Goal: Information Seeking & Learning: Learn about a topic

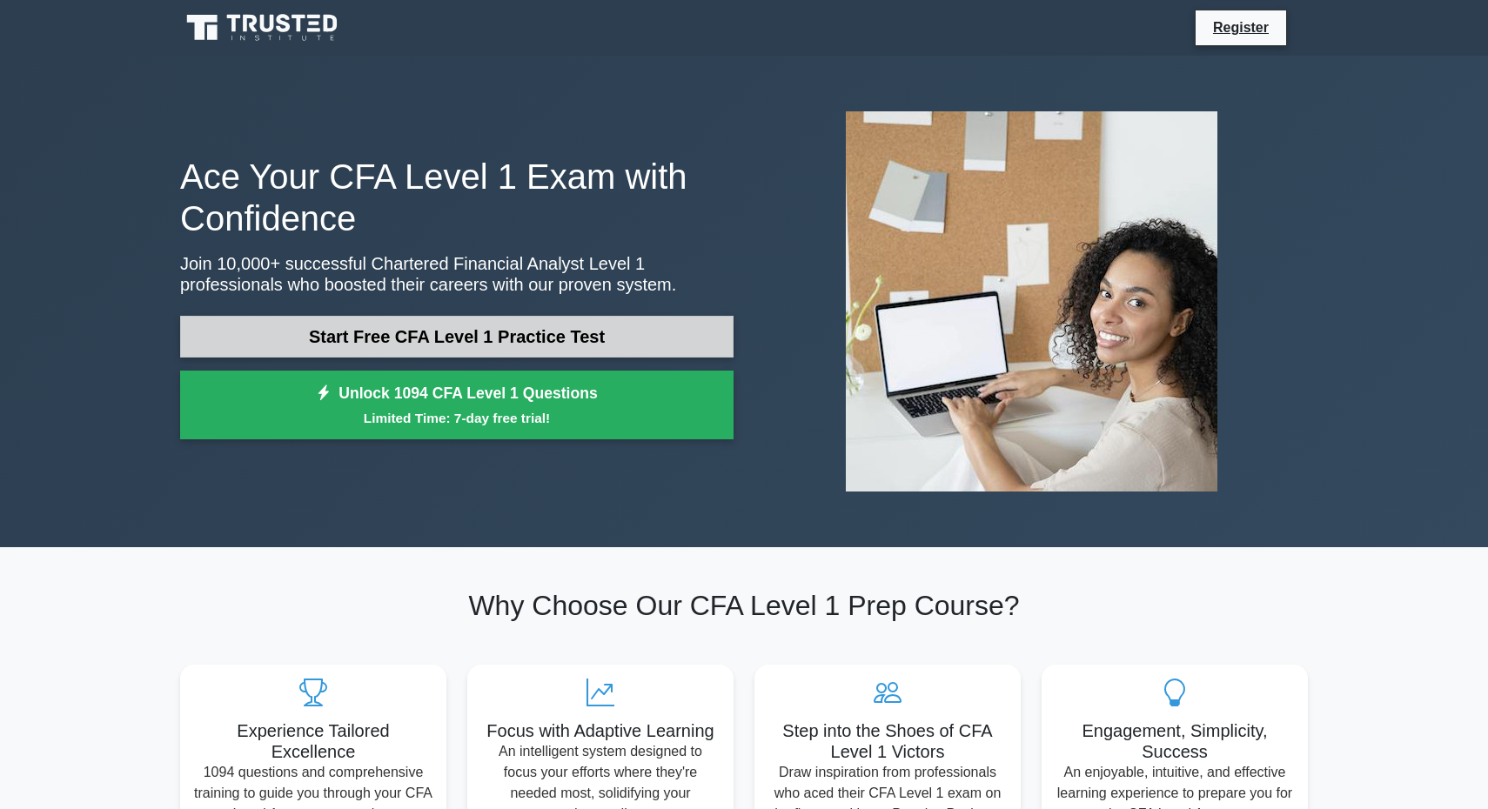
click at [458, 339] on link "Start Free CFA Level 1 Practice Test" at bounding box center [456, 337] width 553 height 42
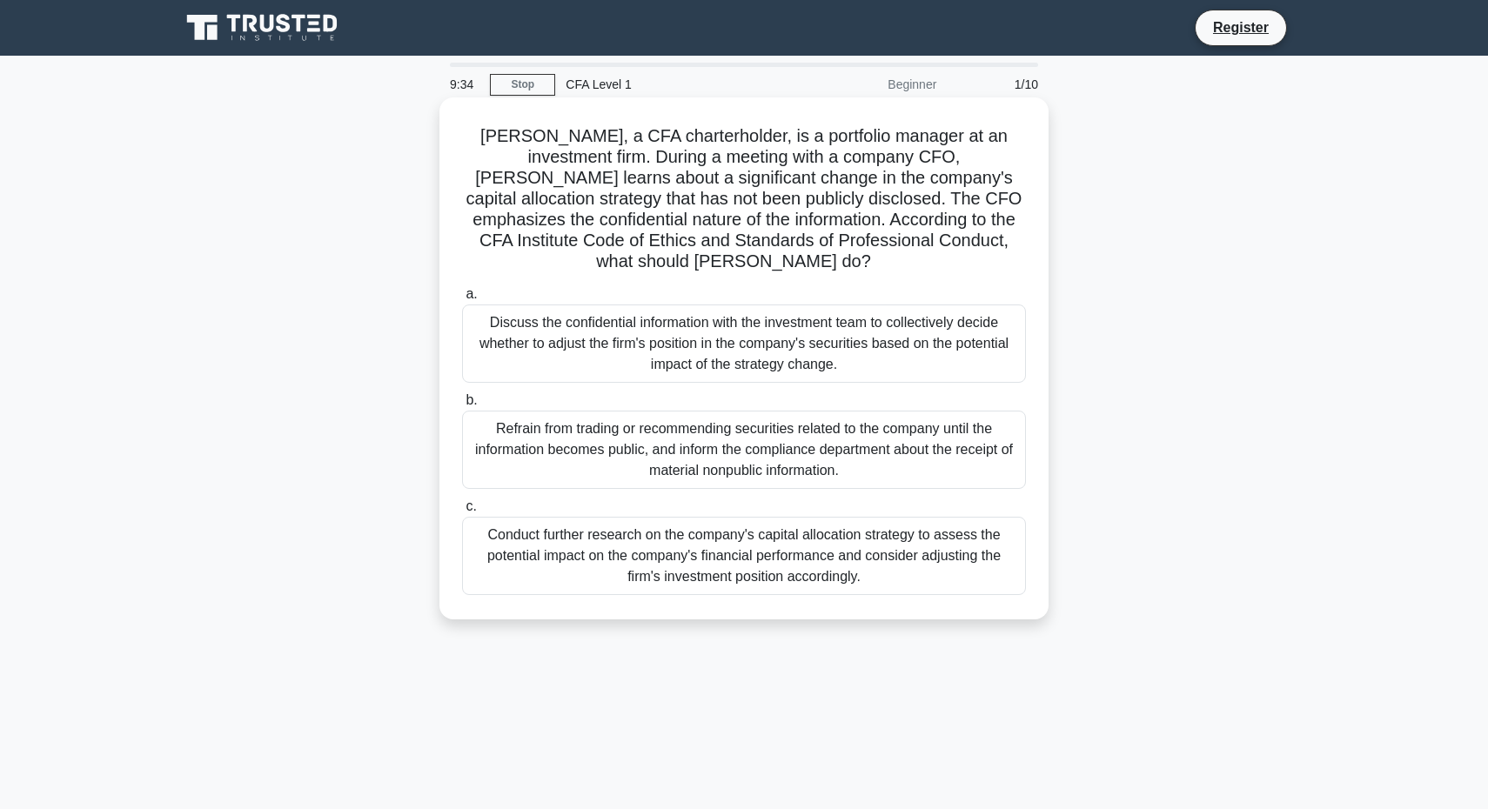
click at [566, 411] on div "Refrain from trading or recommending securities related to the company until th…" at bounding box center [744, 450] width 564 height 78
click at [462, 406] on input "b. Refrain from trading or recommending securities related to the company until…" at bounding box center [462, 400] width 0 height 11
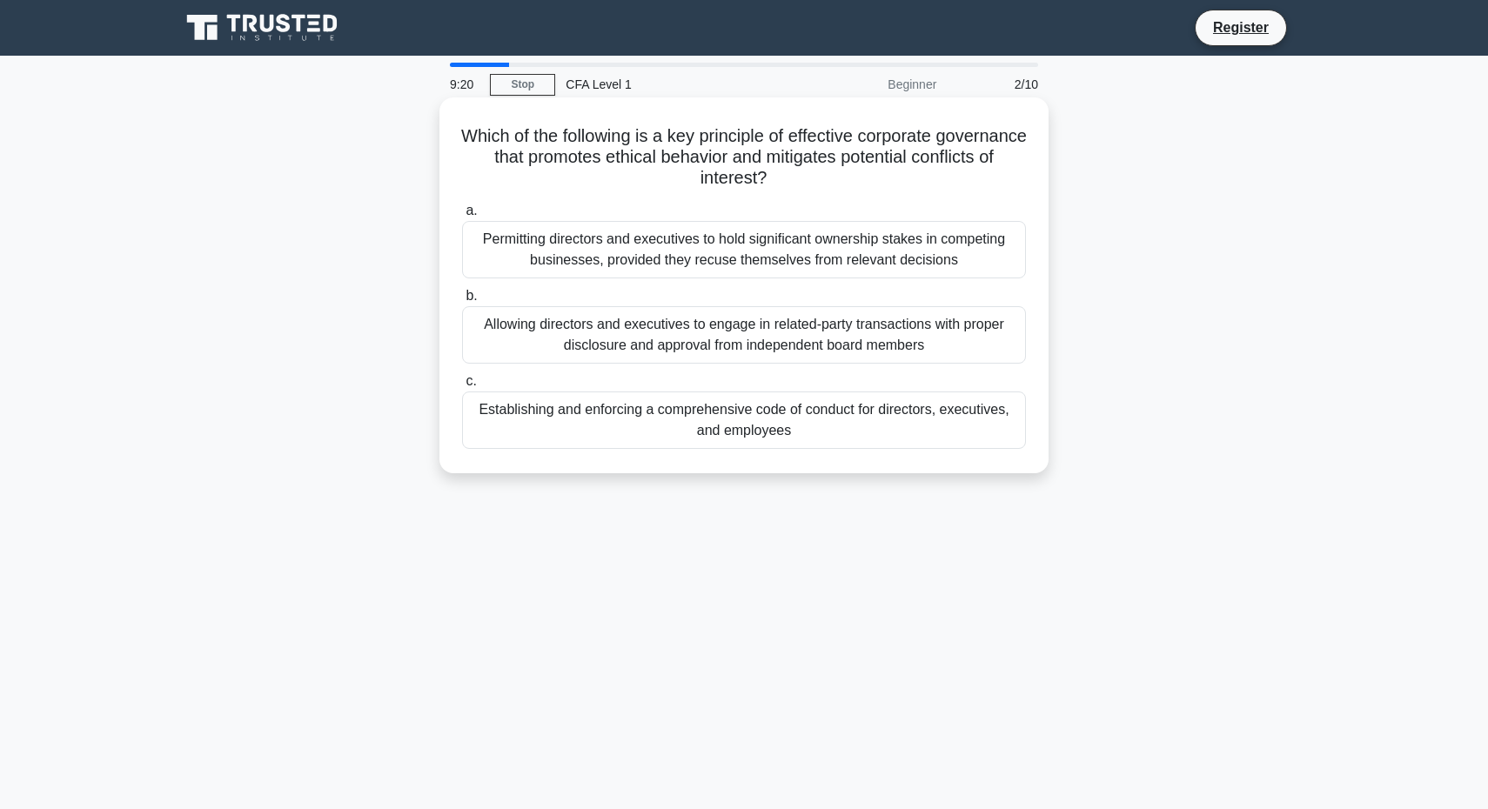
click at [584, 265] on div "Permitting directors and executives to hold significant ownership stakes in com…" at bounding box center [744, 249] width 564 height 57
click at [462, 217] on input "a. Permitting directors and executives to hold significant ownership stakes in …" at bounding box center [462, 210] width 0 height 11
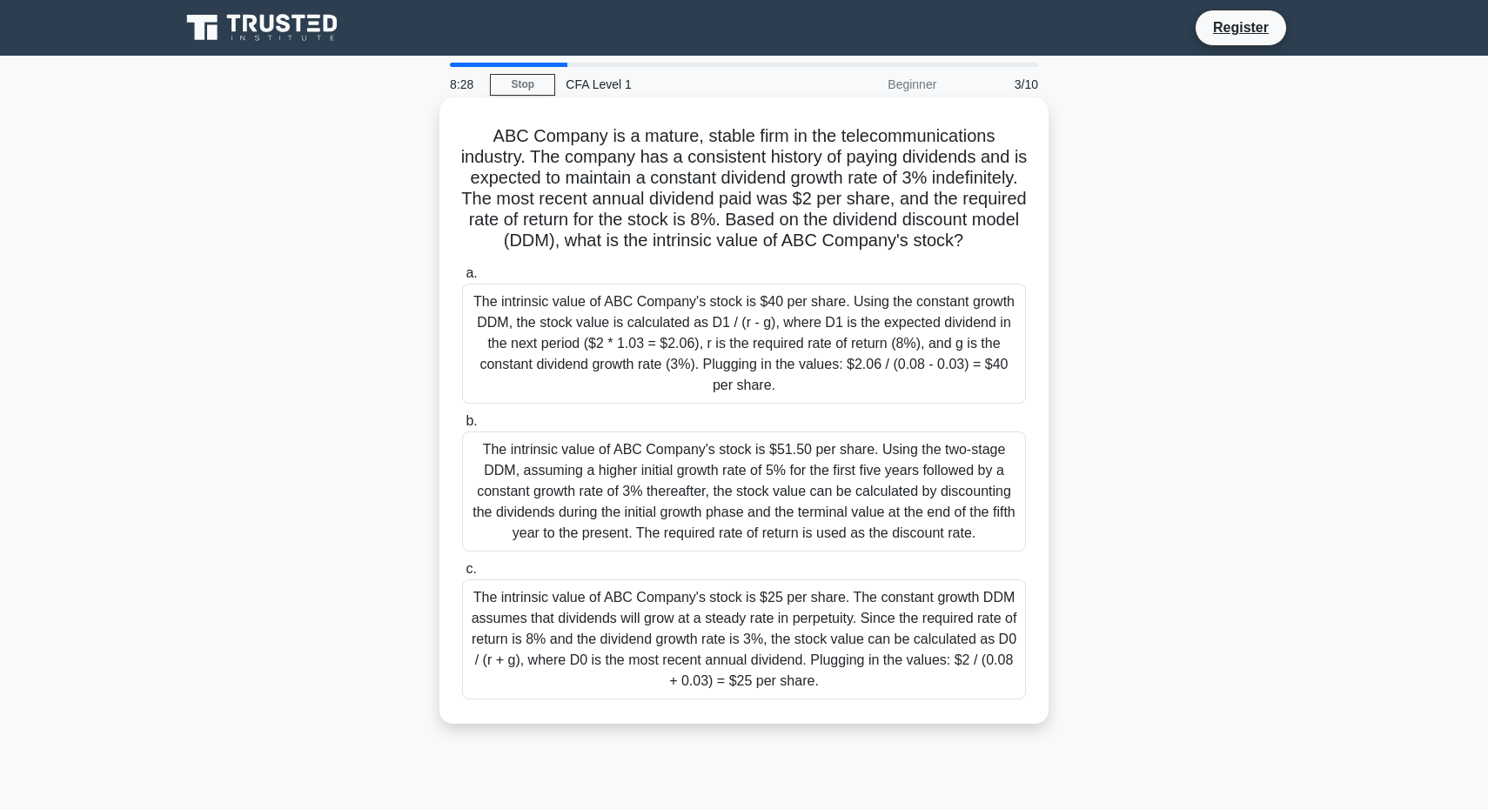
click at [647, 345] on div "The intrinsic value of ABC Company's stock is $40 per share. Using the constant…" at bounding box center [744, 344] width 564 height 120
click at [462, 279] on input "a. The intrinsic value of ABC Company's stock is $40 per share. Using the const…" at bounding box center [462, 273] width 0 height 11
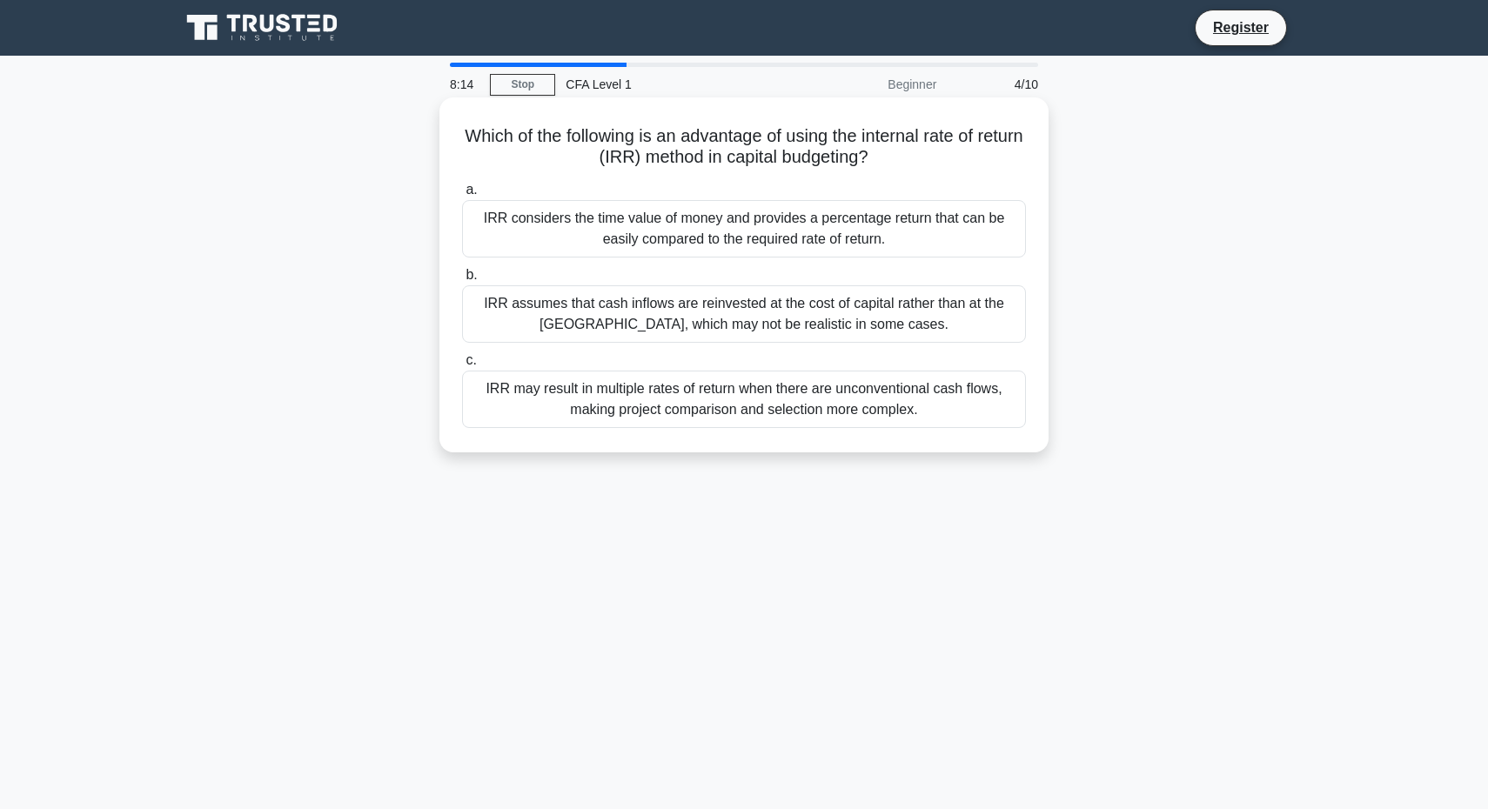
click at [626, 418] on div "IRR may result in multiple rates of return when there are unconventional cash f…" at bounding box center [744, 399] width 564 height 57
click at [462, 366] on input "c. IRR may result in multiple rates of return when there are unconventional cas…" at bounding box center [462, 360] width 0 height 11
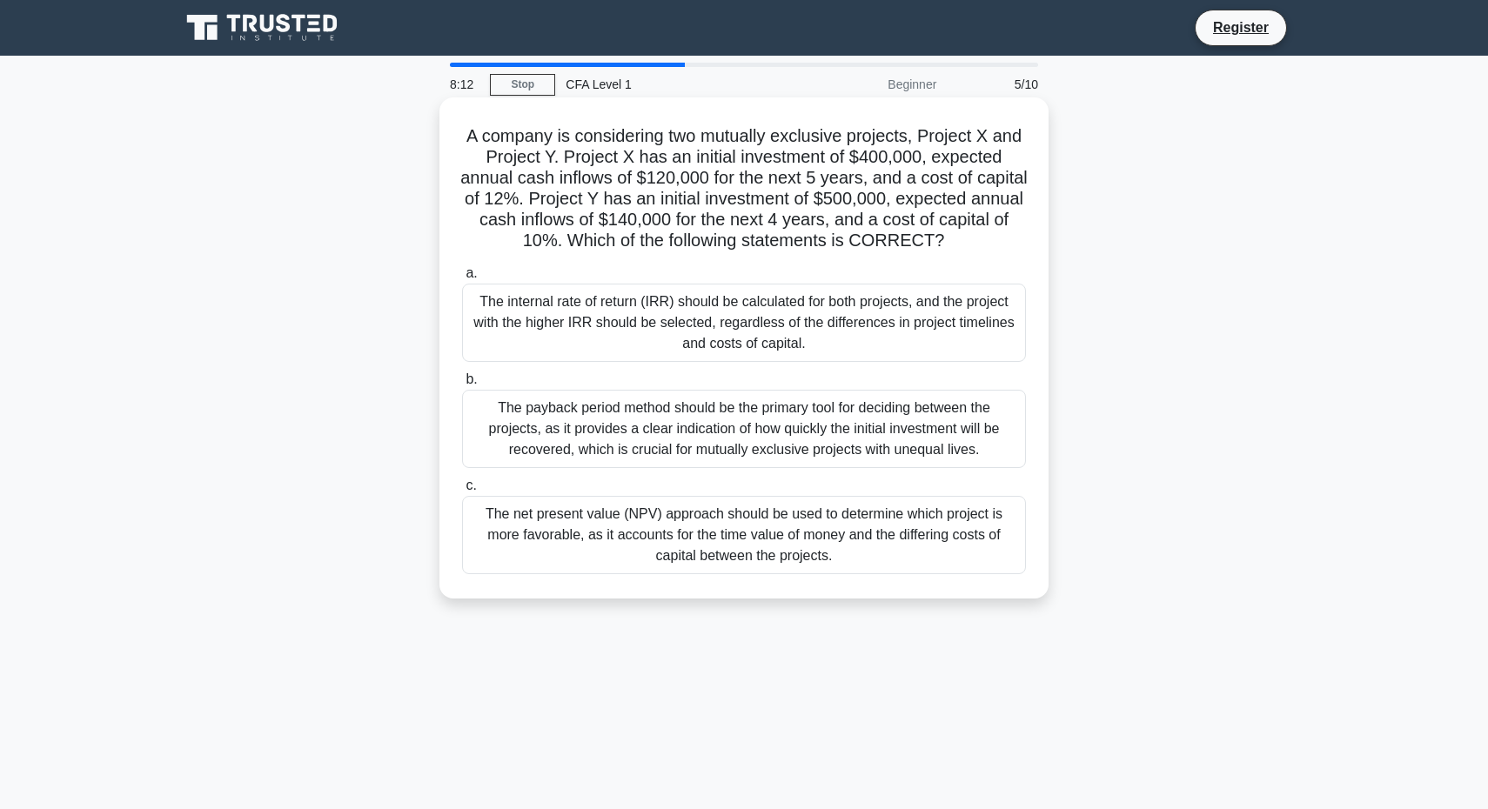
click at [645, 305] on div "The internal rate of return (IRR) should be calculated for both projects, and t…" at bounding box center [744, 323] width 564 height 78
click at [462, 279] on input "a. The internal rate of return (IRR) should be calculated for both projects, an…" at bounding box center [462, 273] width 0 height 11
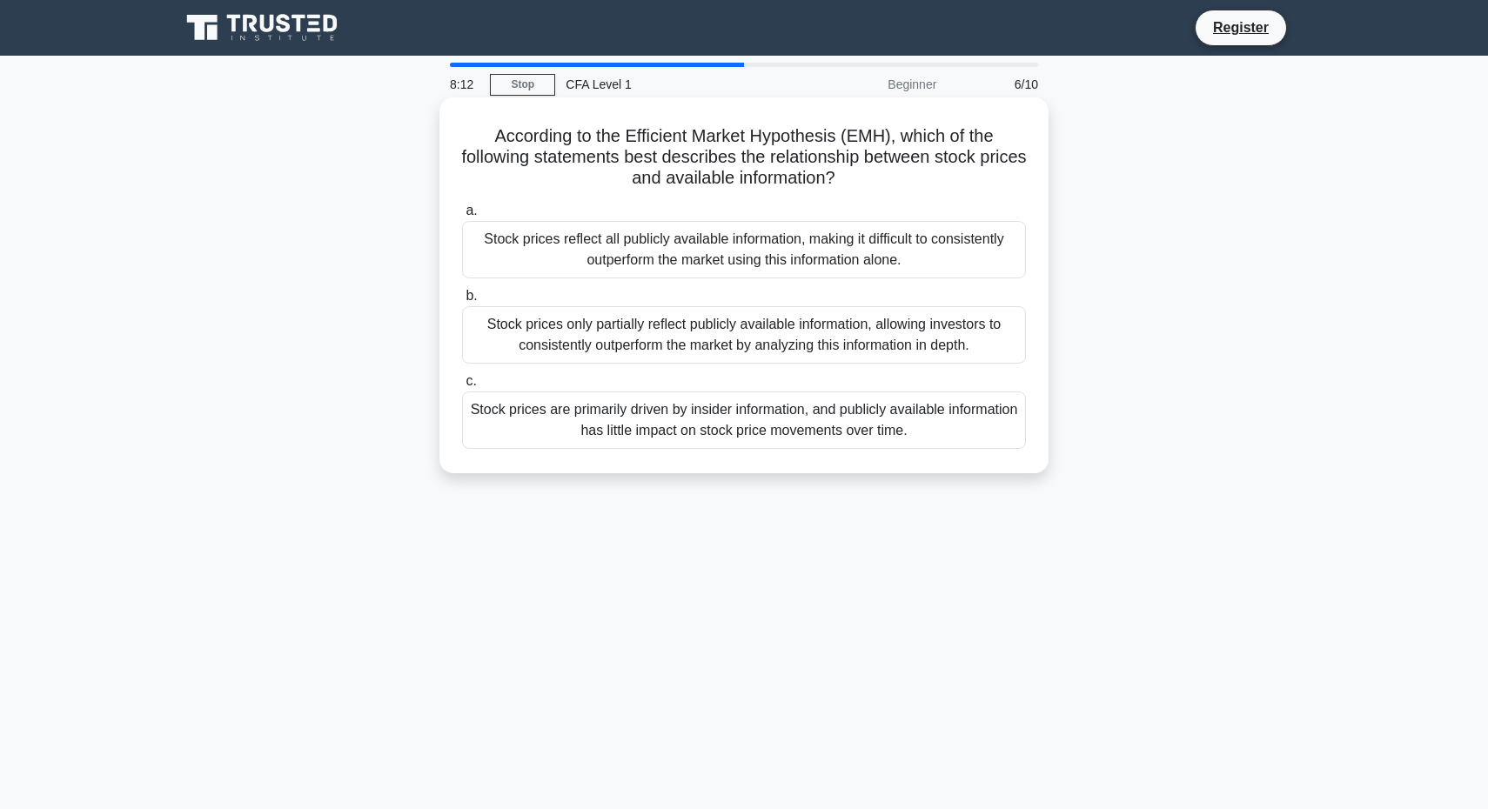
click at [631, 354] on div "Stock prices only partially reflect publicly available information, allowing in…" at bounding box center [744, 334] width 564 height 57
click at [462, 302] on input "b. Stock prices only partially reflect publicly available information, allowing…" at bounding box center [462, 296] width 0 height 11
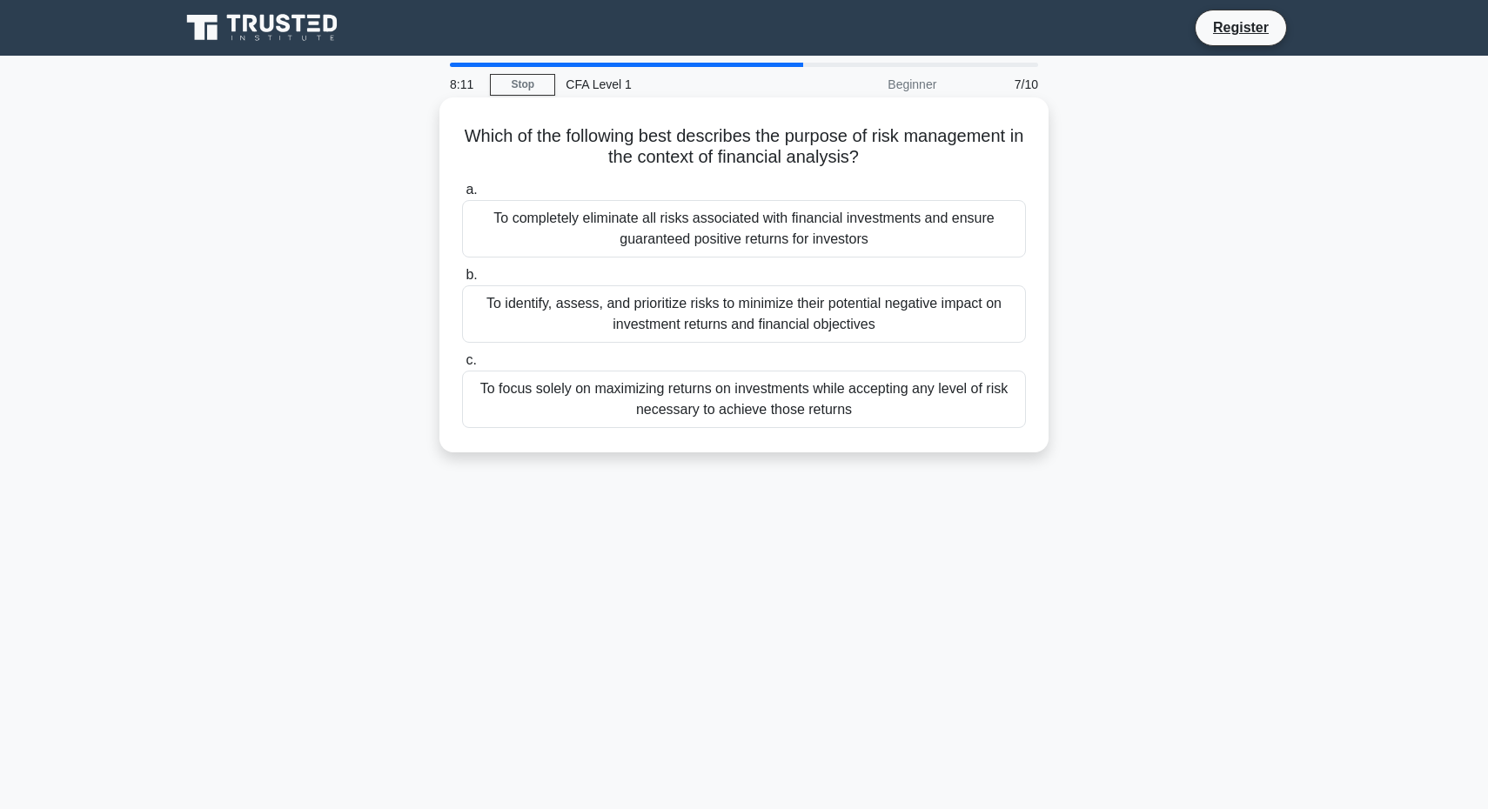
click at [625, 385] on div "To focus solely on maximizing returns on investments while accepting any level …" at bounding box center [744, 399] width 564 height 57
click at [462, 366] on input "c. To focus solely on maximizing returns on investments while accepting any lev…" at bounding box center [462, 360] width 0 height 11
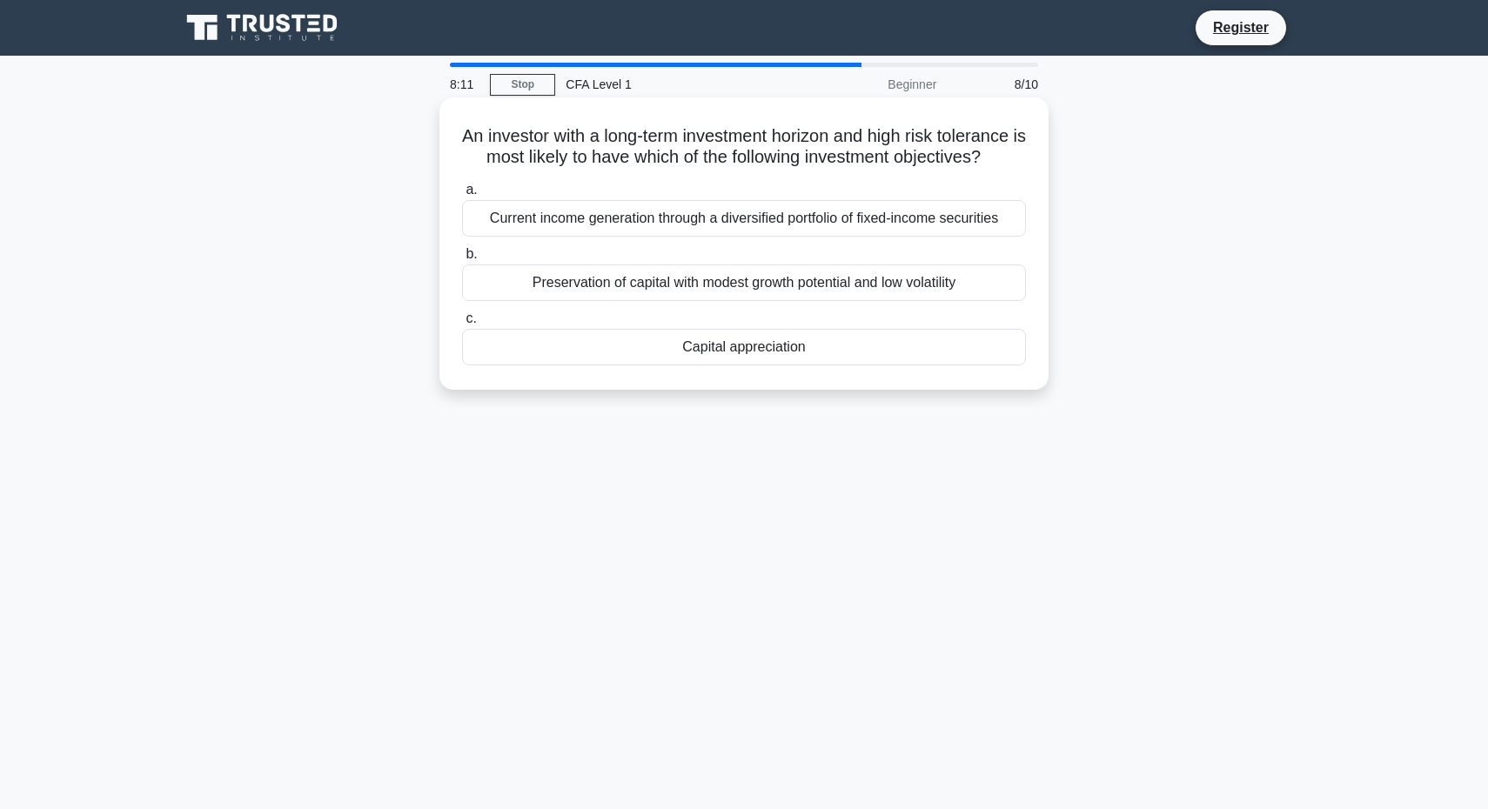
click at [645, 224] on div "Current income generation through a diversified portfolio of fixed-income secur…" at bounding box center [744, 218] width 564 height 37
click at [462, 196] on input "a. Current income generation through a diversified portfolio of fixed-income se…" at bounding box center [462, 189] width 0 height 11
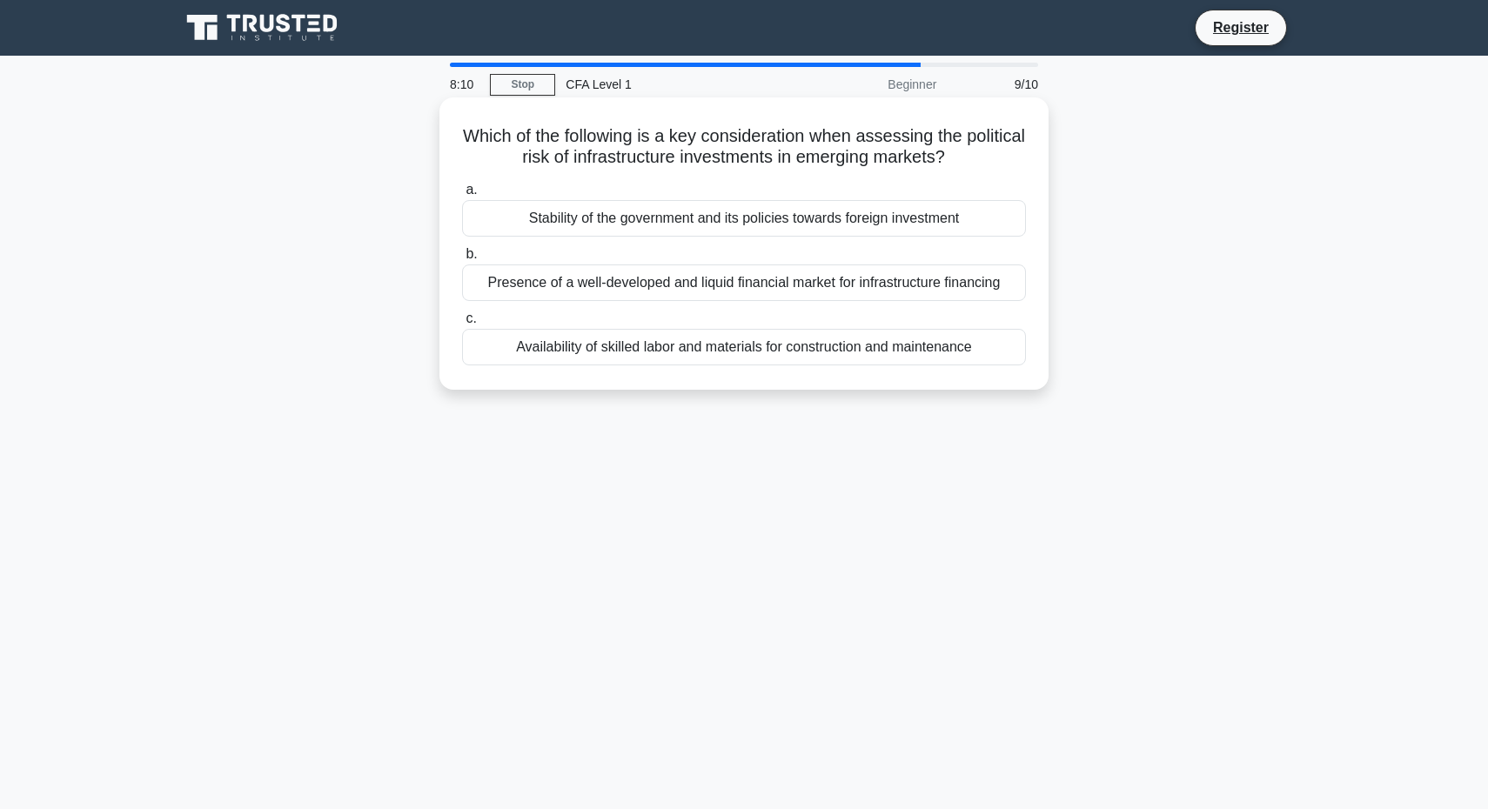
click at [651, 271] on div "Presence of a well-developed and liquid financial market for infrastructure fin…" at bounding box center [744, 282] width 564 height 37
click at [462, 260] on input "b. Presence of a well-developed and liquid financial market for infrastructure …" at bounding box center [462, 254] width 0 height 11
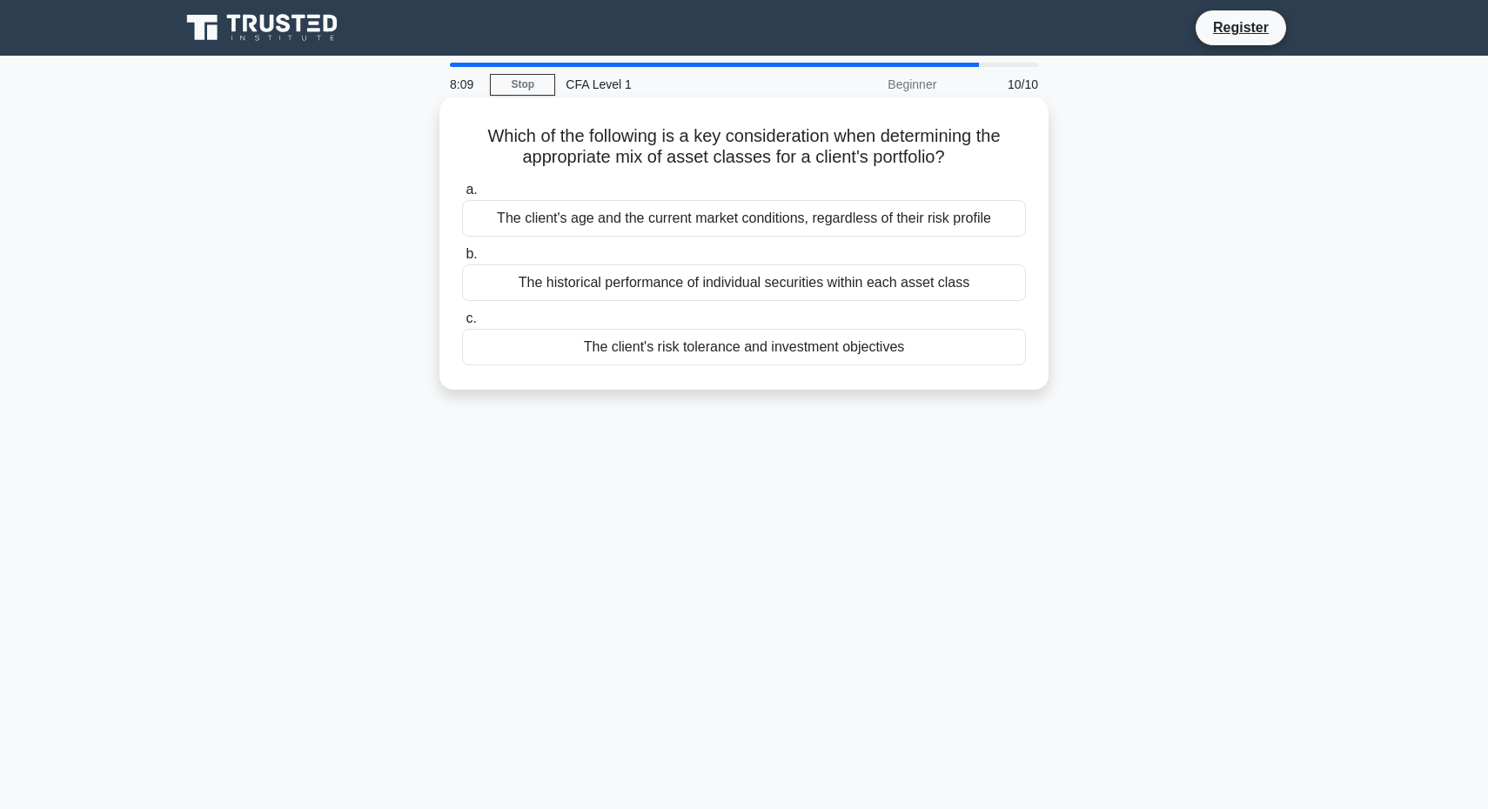
click at [651, 271] on div "The historical performance of individual securities within each asset class" at bounding box center [744, 282] width 564 height 37
click at [462, 260] on input "b. The historical performance of individual securities within each asset class" at bounding box center [462, 254] width 0 height 11
